Goal: Book appointment/travel/reservation

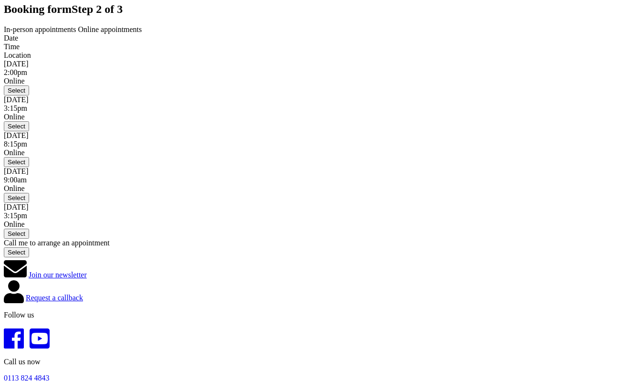
scroll to position [104, 0]
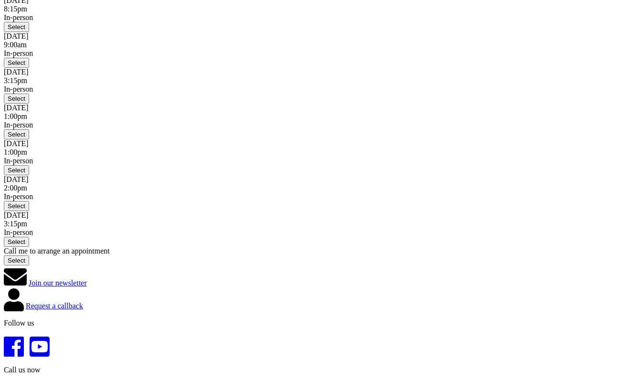
scroll to position [167, 0]
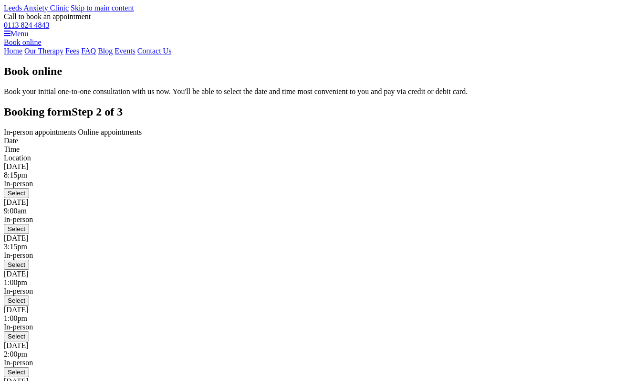
scroll to position [155, 0]
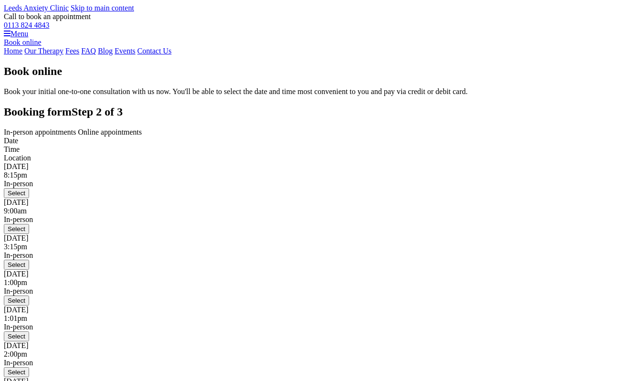
scroll to position [144, 0]
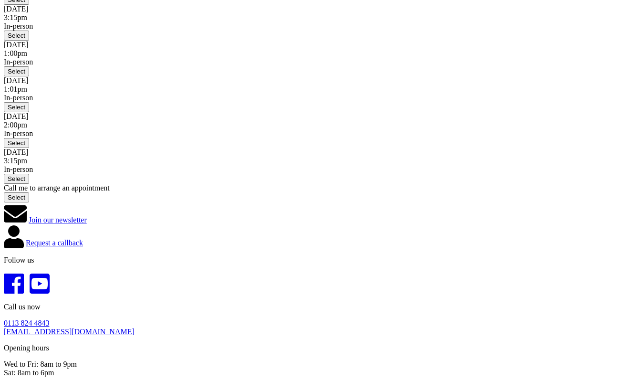
scroll to position [185, 0]
